Goal: Transaction & Acquisition: Purchase product/service

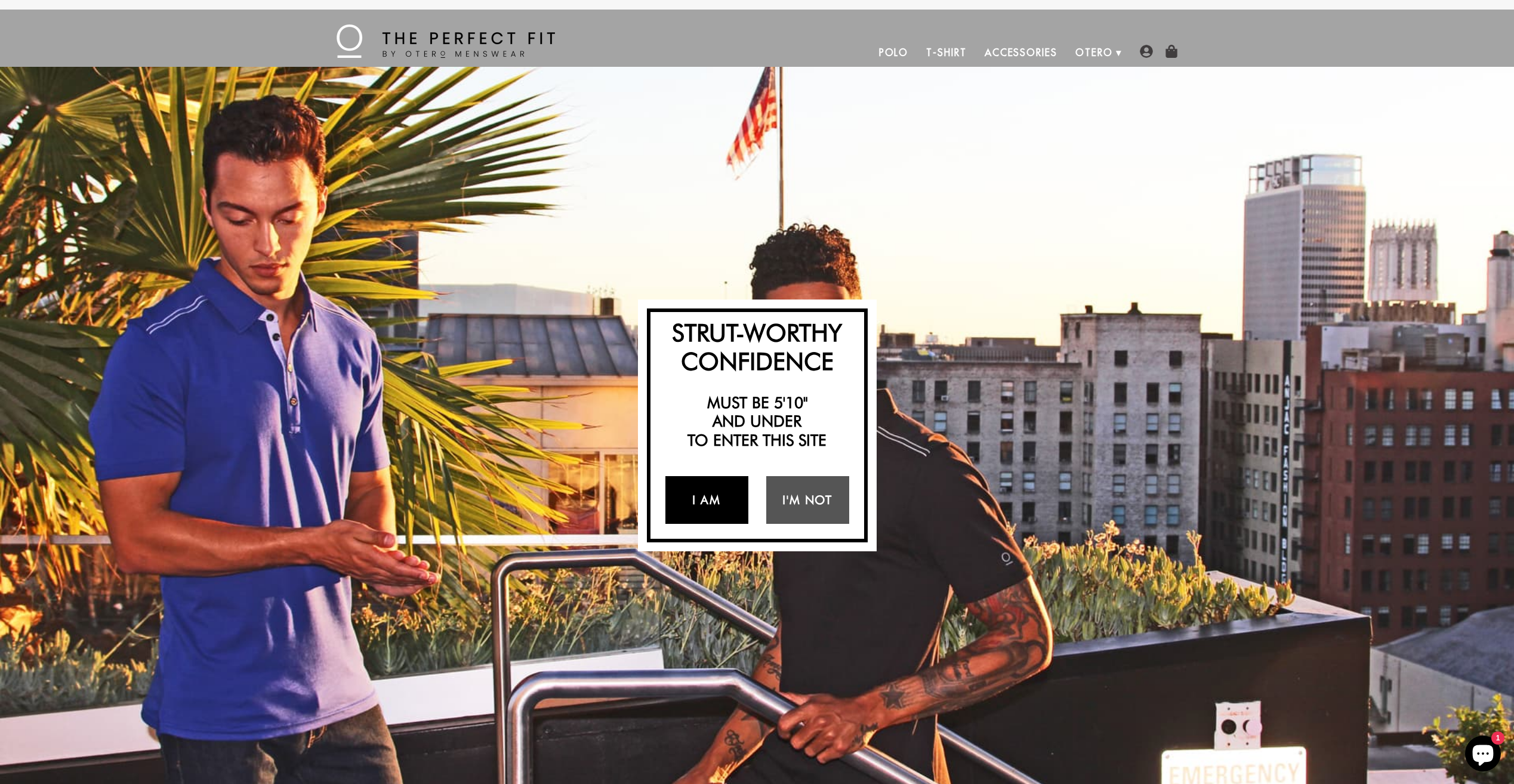
click at [705, 495] on link "I Am" at bounding box center [707, 500] width 83 height 47
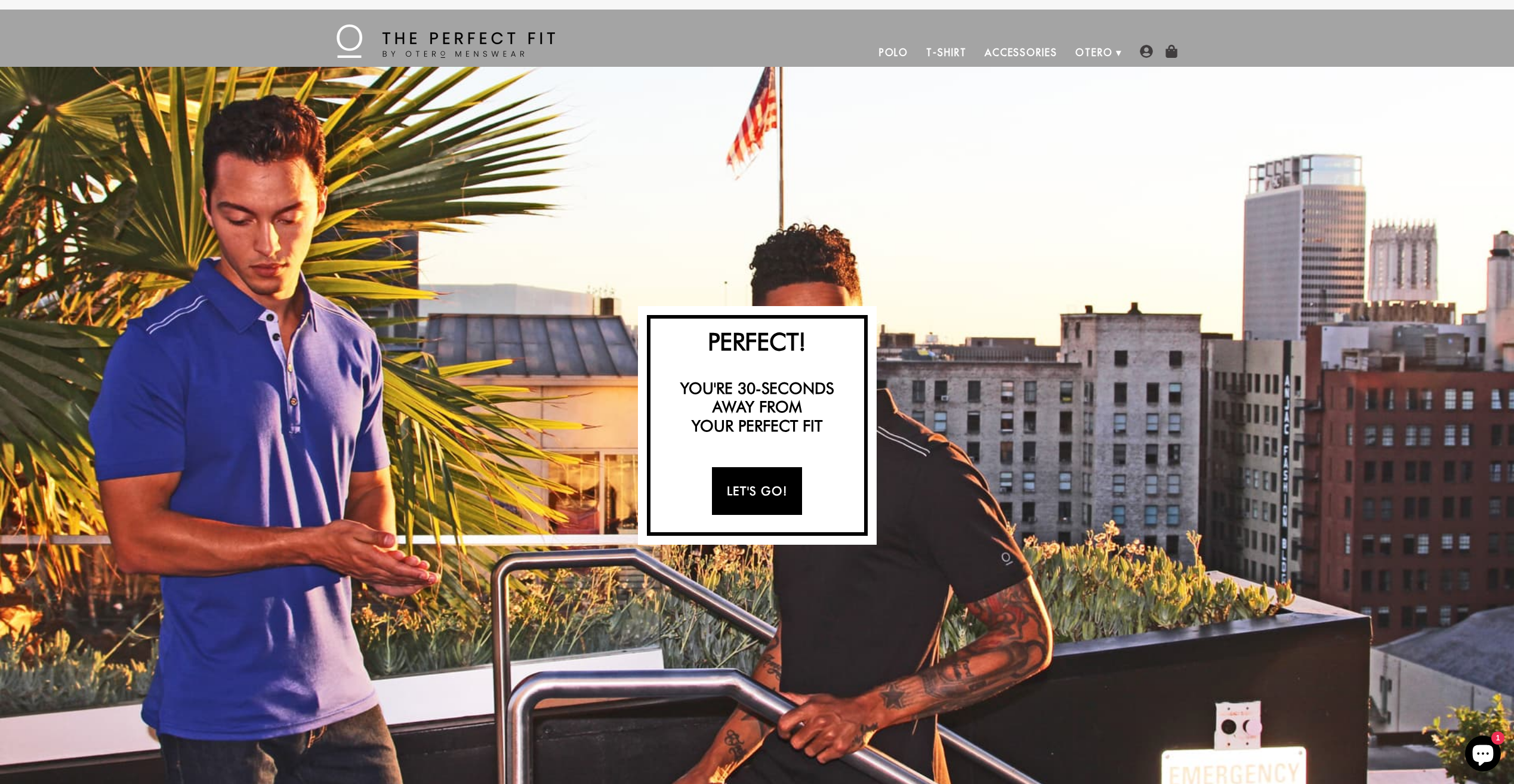
click at [753, 490] on link "Let's Go!" at bounding box center [757, 491] width 90 height 47
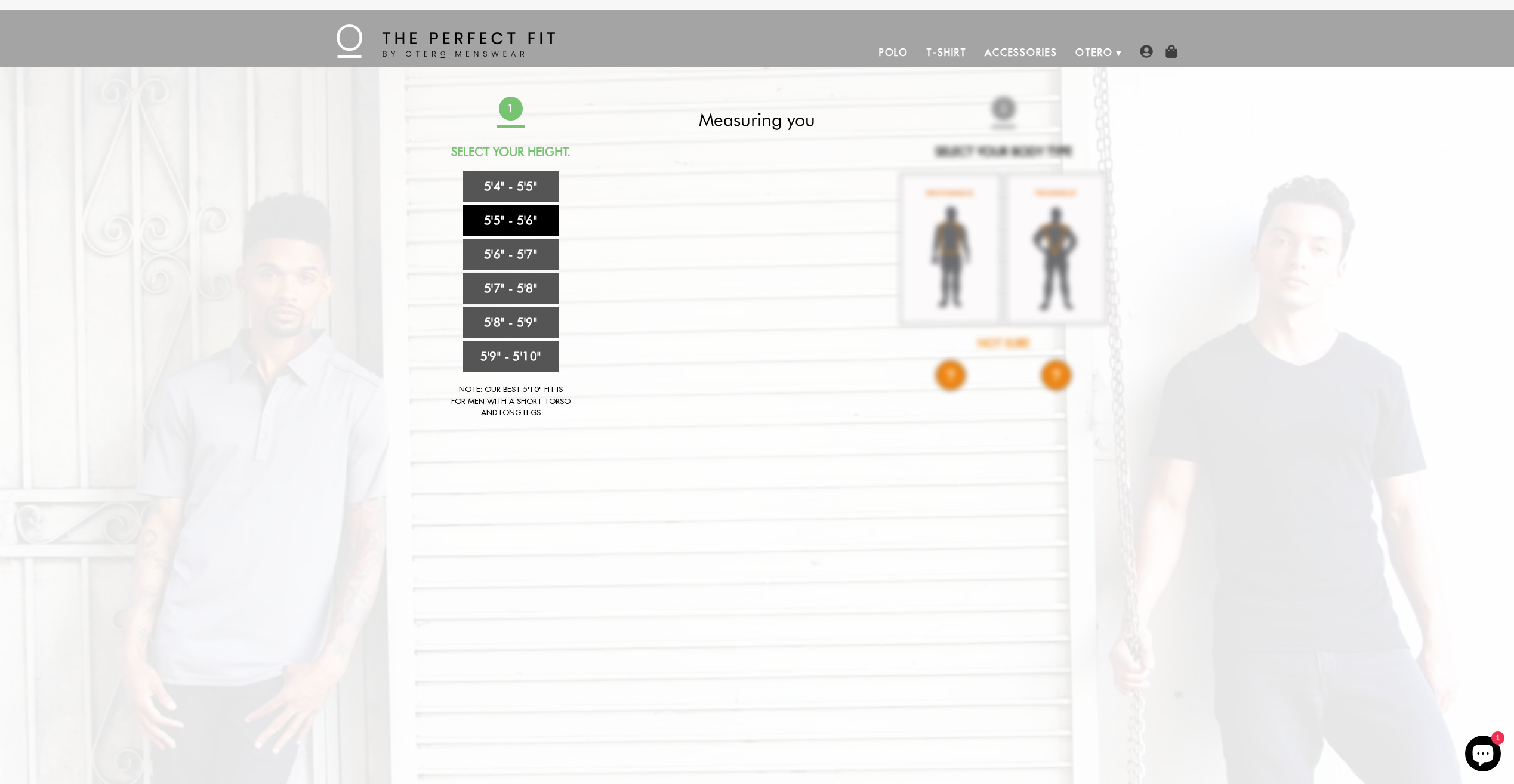
click at [515, 214] on link "5'5" - 5'6"" at bounding box center [511, 219] width 96 height 31
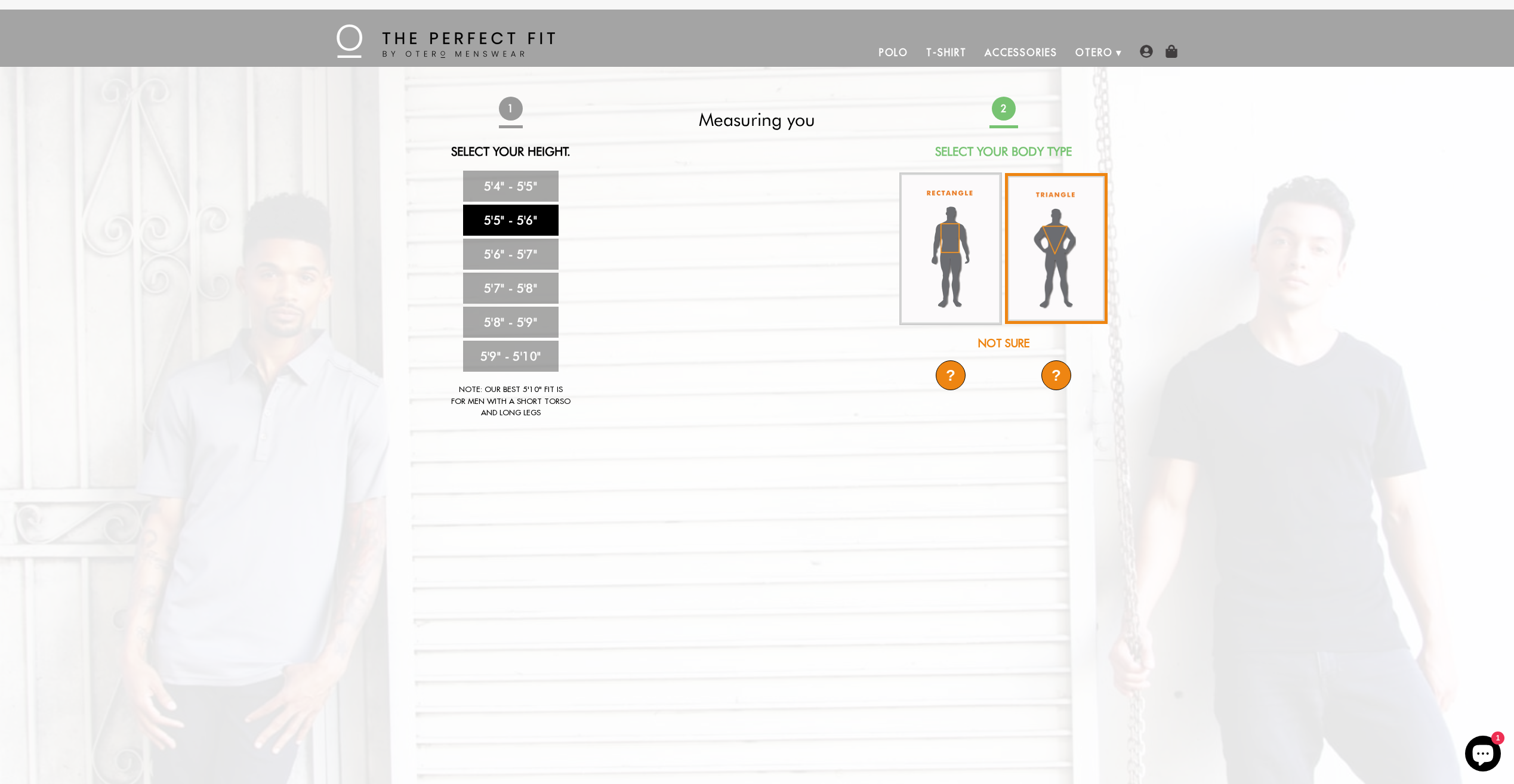
click at [1044, 264] on img at bounding box center [1056, 248] width 103 height 151
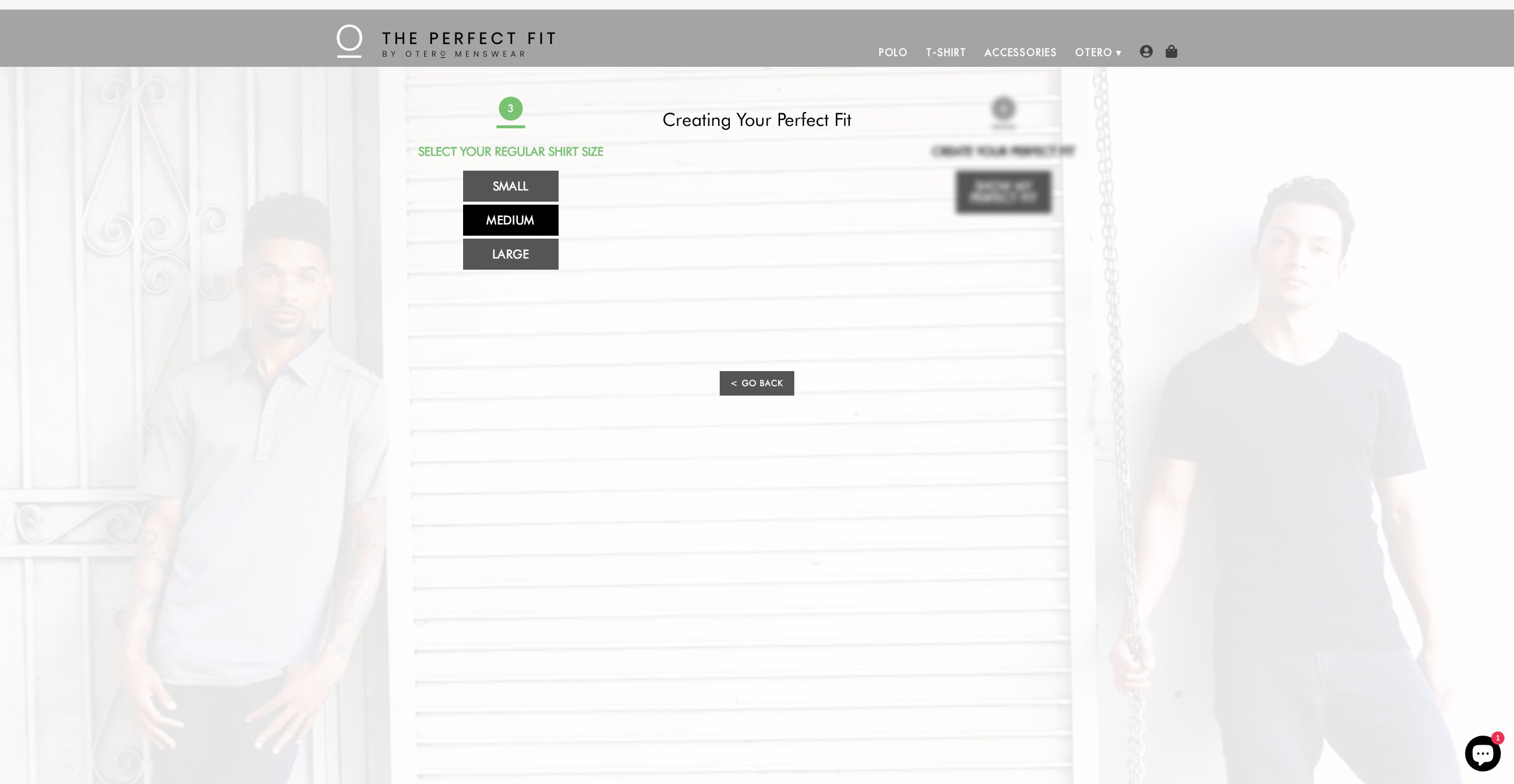
click at [515, 220] on link "Medium" at bounding box center [511, 219] width 96 height 31
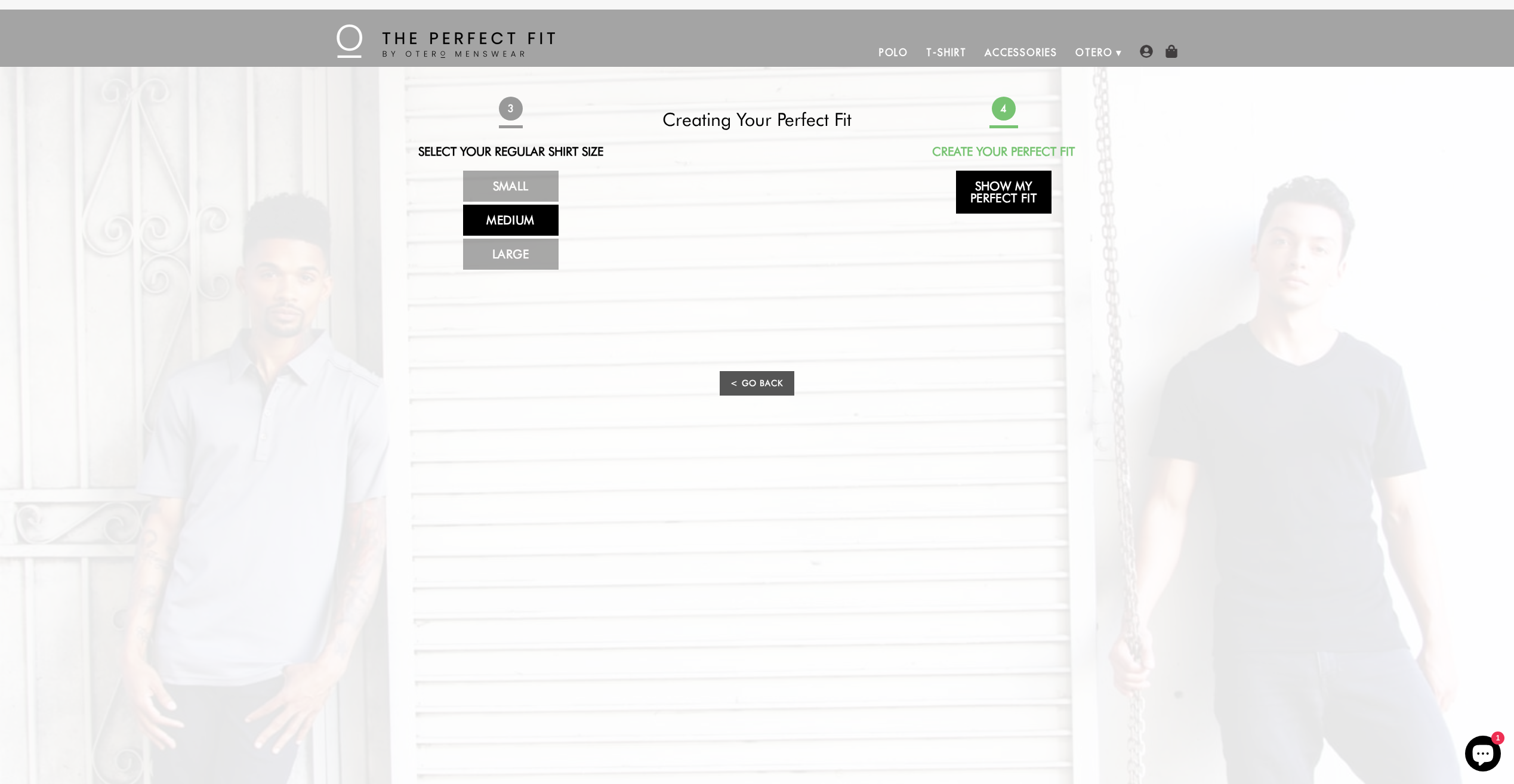
click at [1005, 196] on link "Show My Perfect Fit" at bounding box center [1003, 193] width 96 height 43
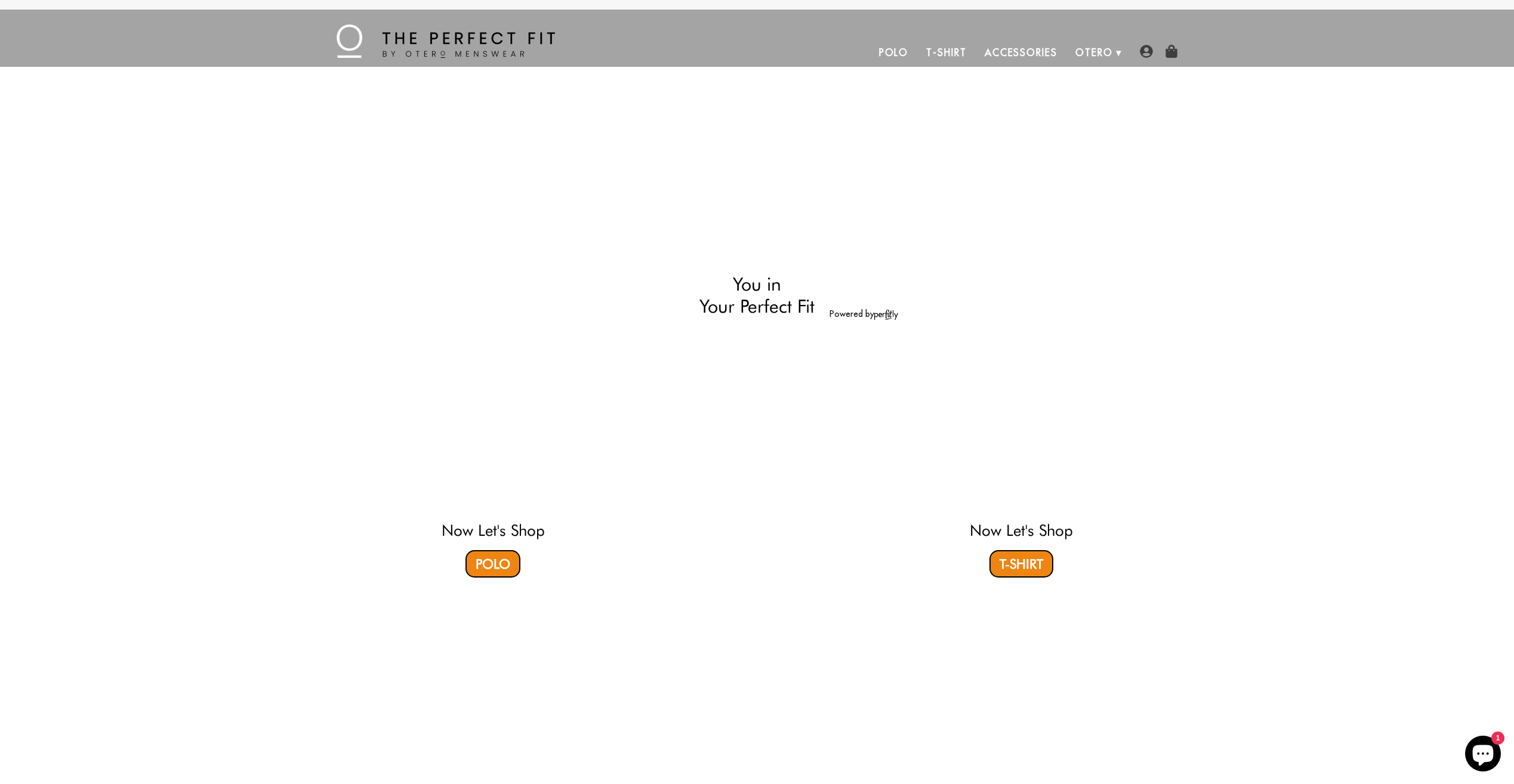
select select "55-56"
select select "triangle"
select select "M"
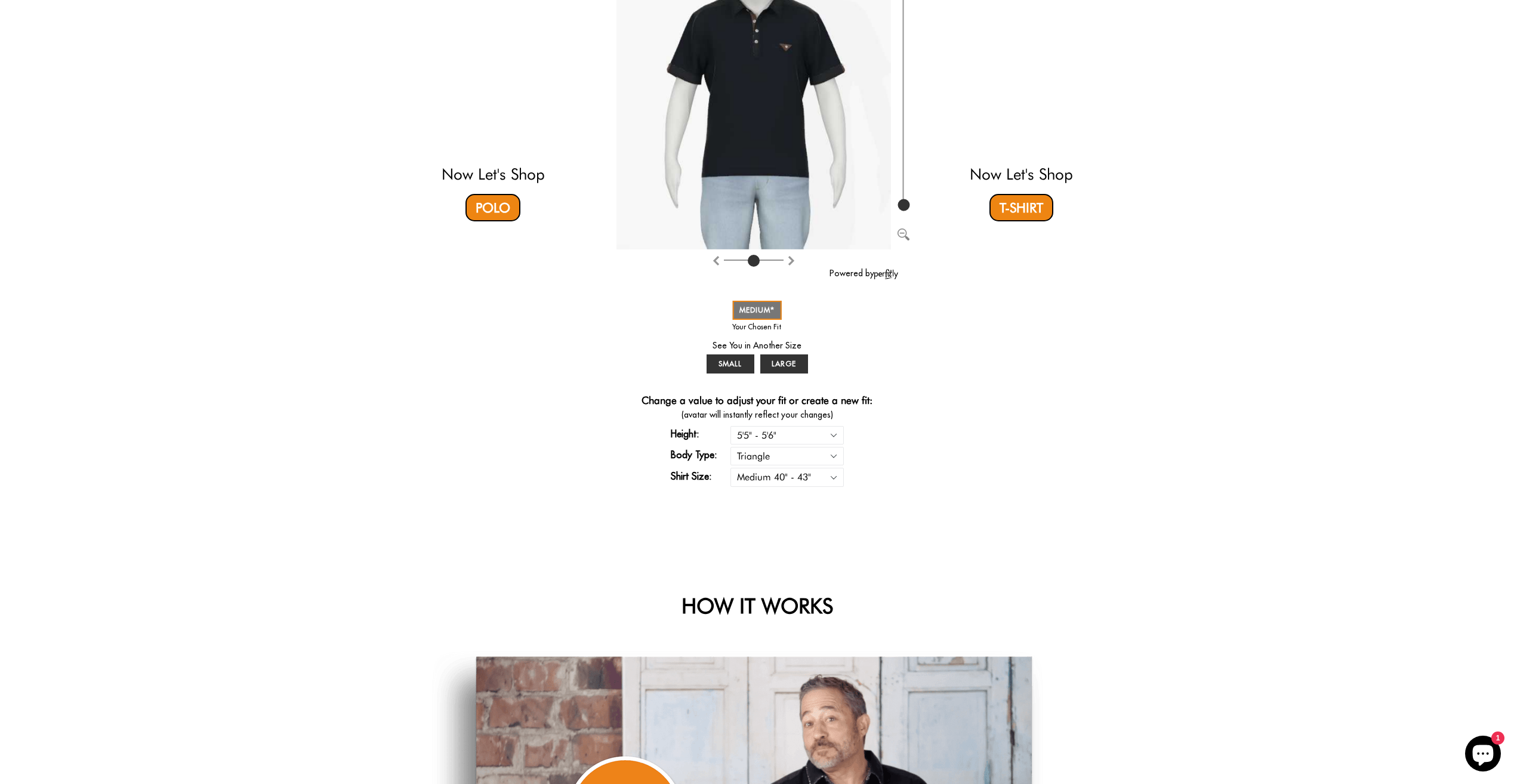
scroll to position [358, 0]
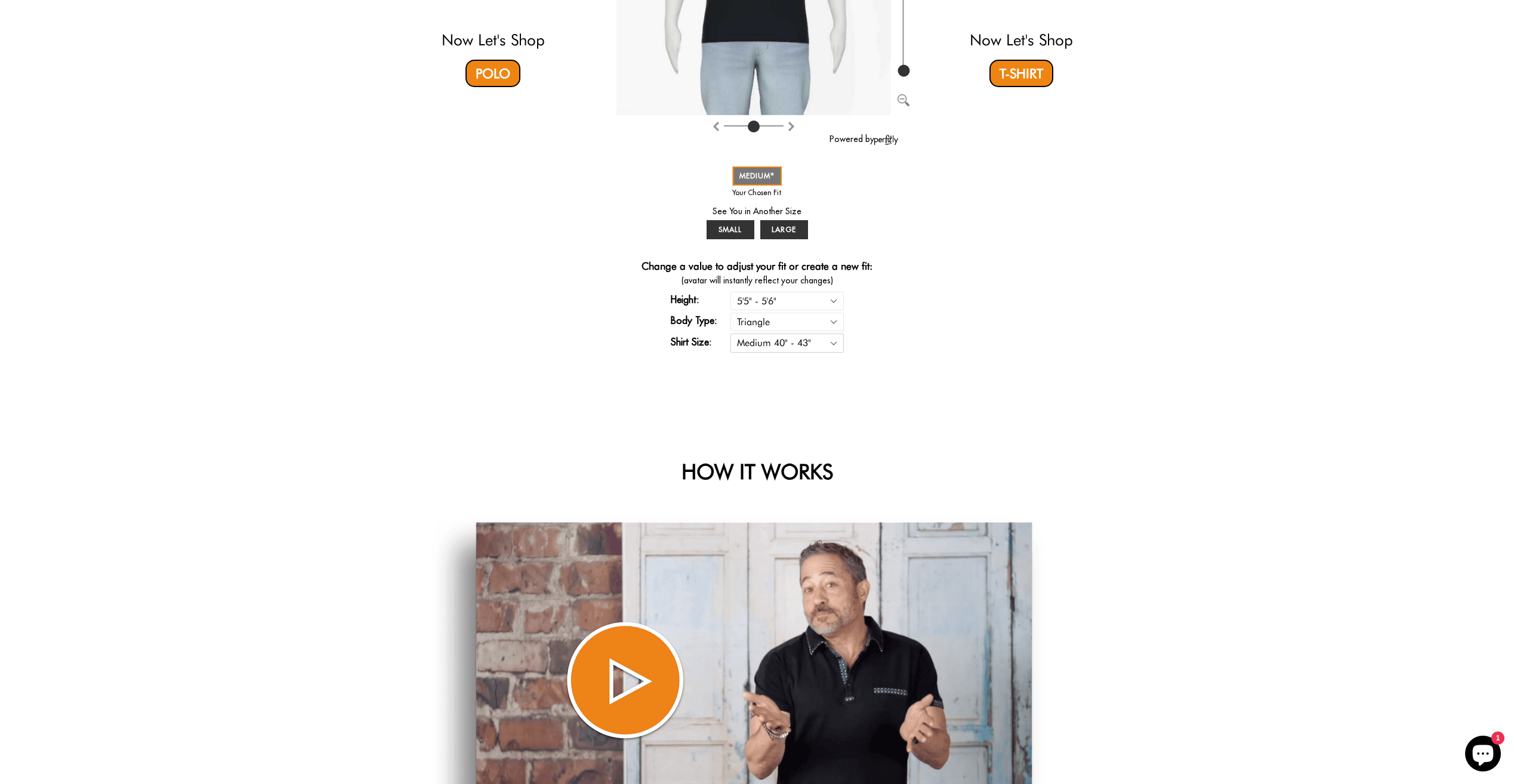
click at [831, 340] on select "Small 36" - 39" Medium 40" - 43" Large 44" - 47"" at bounding box center [787, 343] width 114 height 19
click at [1173, 401] on div "Strut-Worthy Confidence Must be 5'10" and under to enter this site I Am I'm Not…" at bounding box center [757, 67] width 1514 height 717
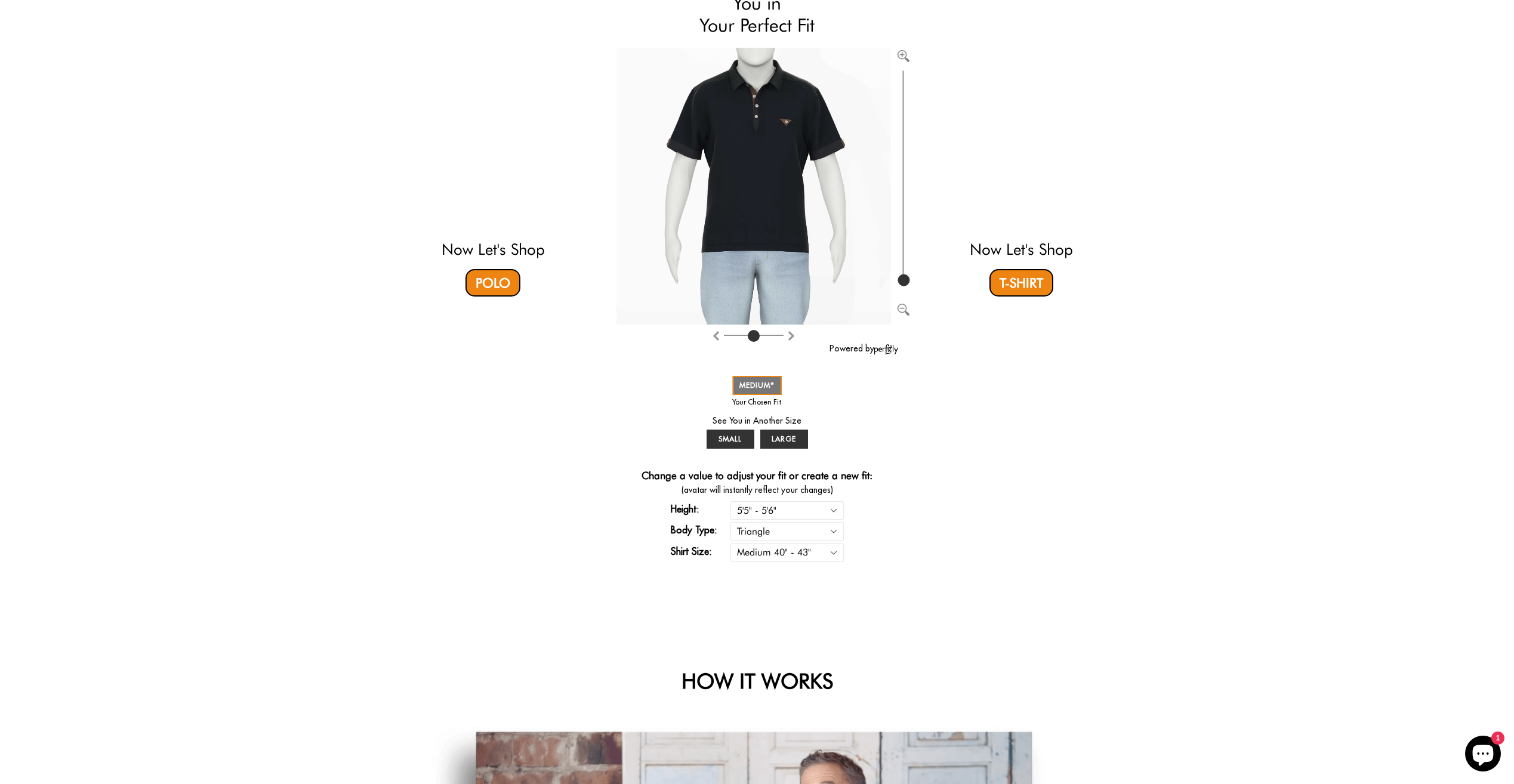
scroll to position [0, 0]
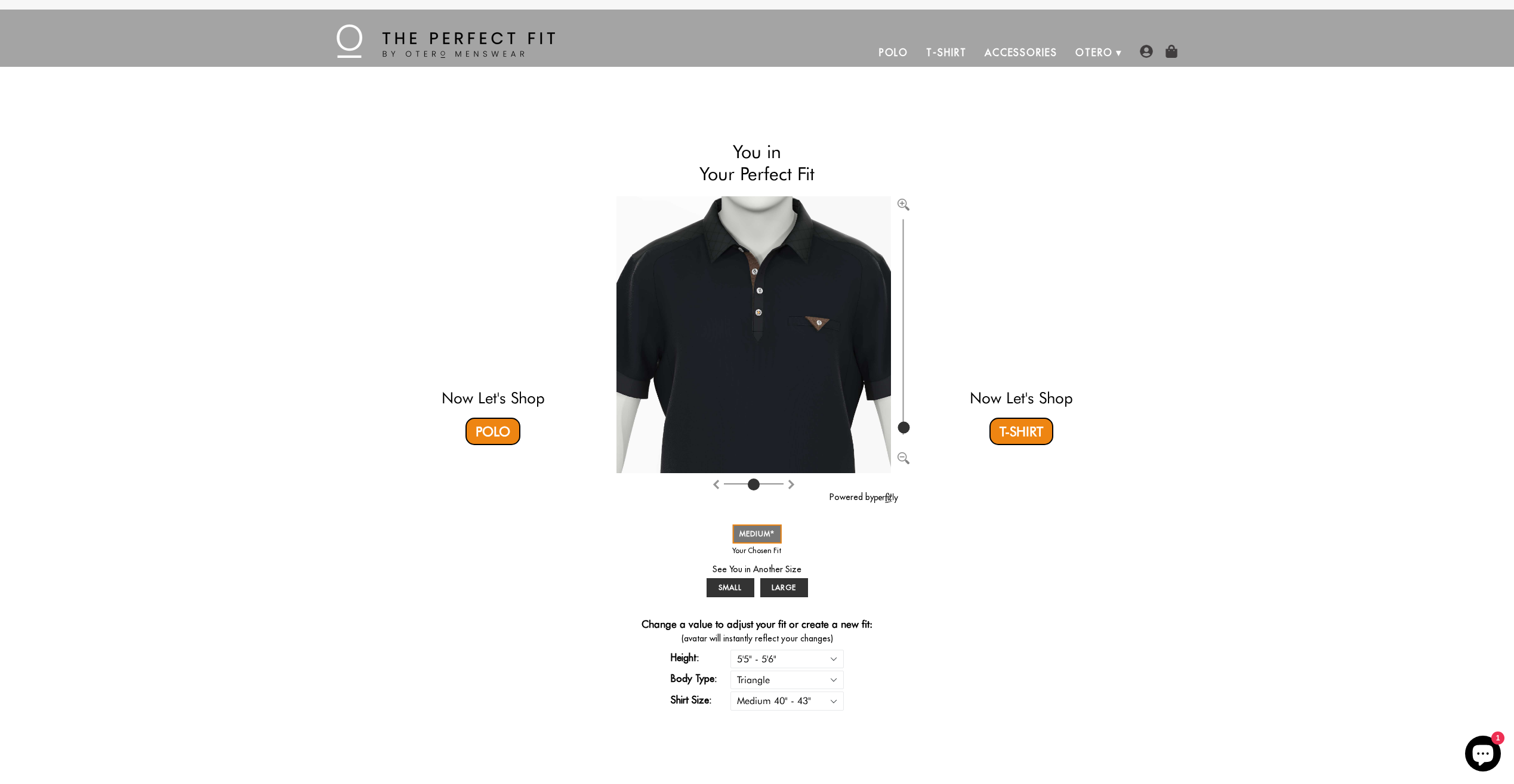
type input "100"
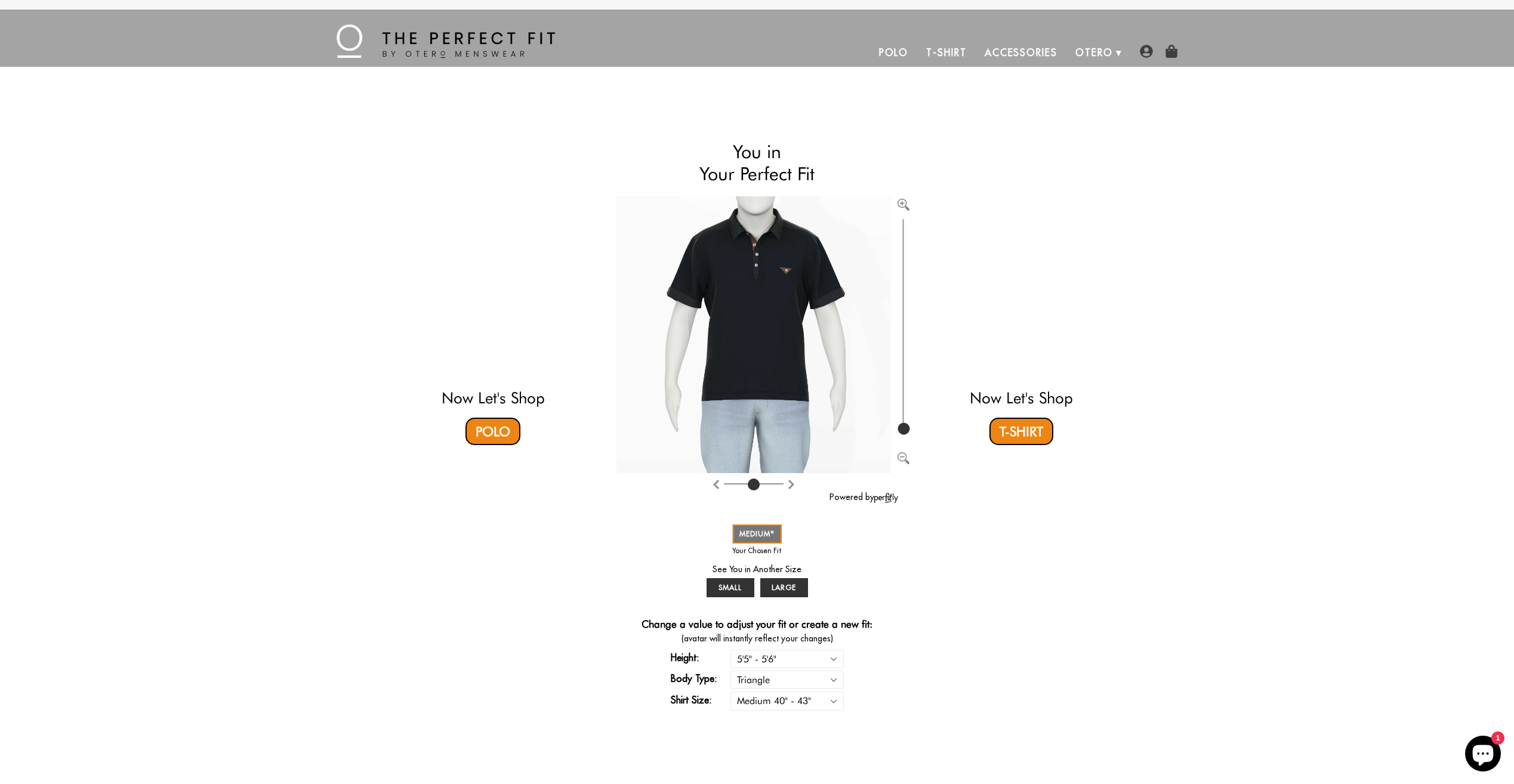
drag, startPoint x: 903, startPoint y: 423, endPoint x: 931, endPoint y: 455, distance: 42.5
click at [910, 437] on input "range" at bounding box center [904, 327] width 12 height 221
click at [487, 439] on link "Polo" at bounding box center [493, 431] width 55 height 28
